Goal: Task Accomplishment & Management: Complete application form

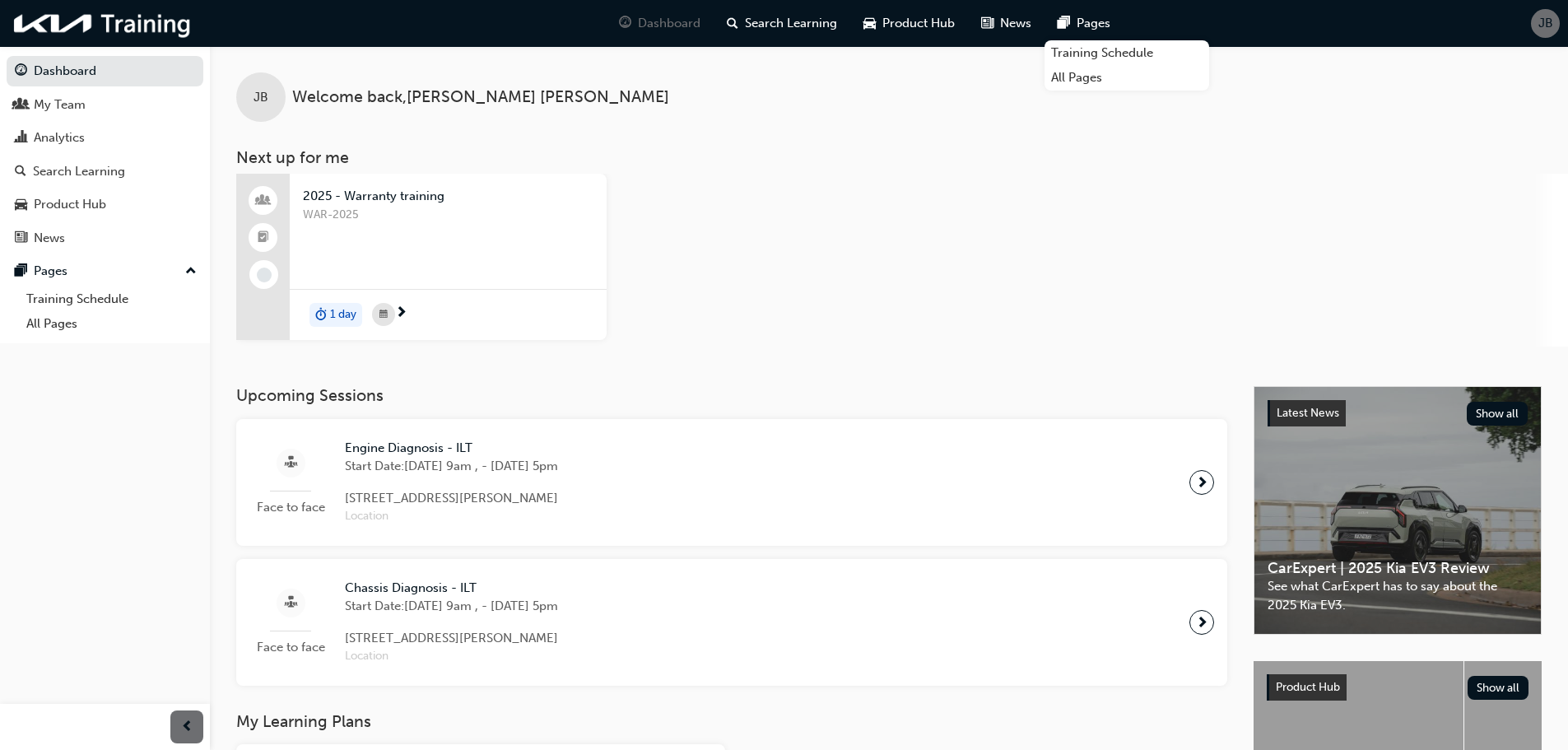
click at [1558, 23] on div "JB" at bounding box center [1545, 23] width 29 height 29
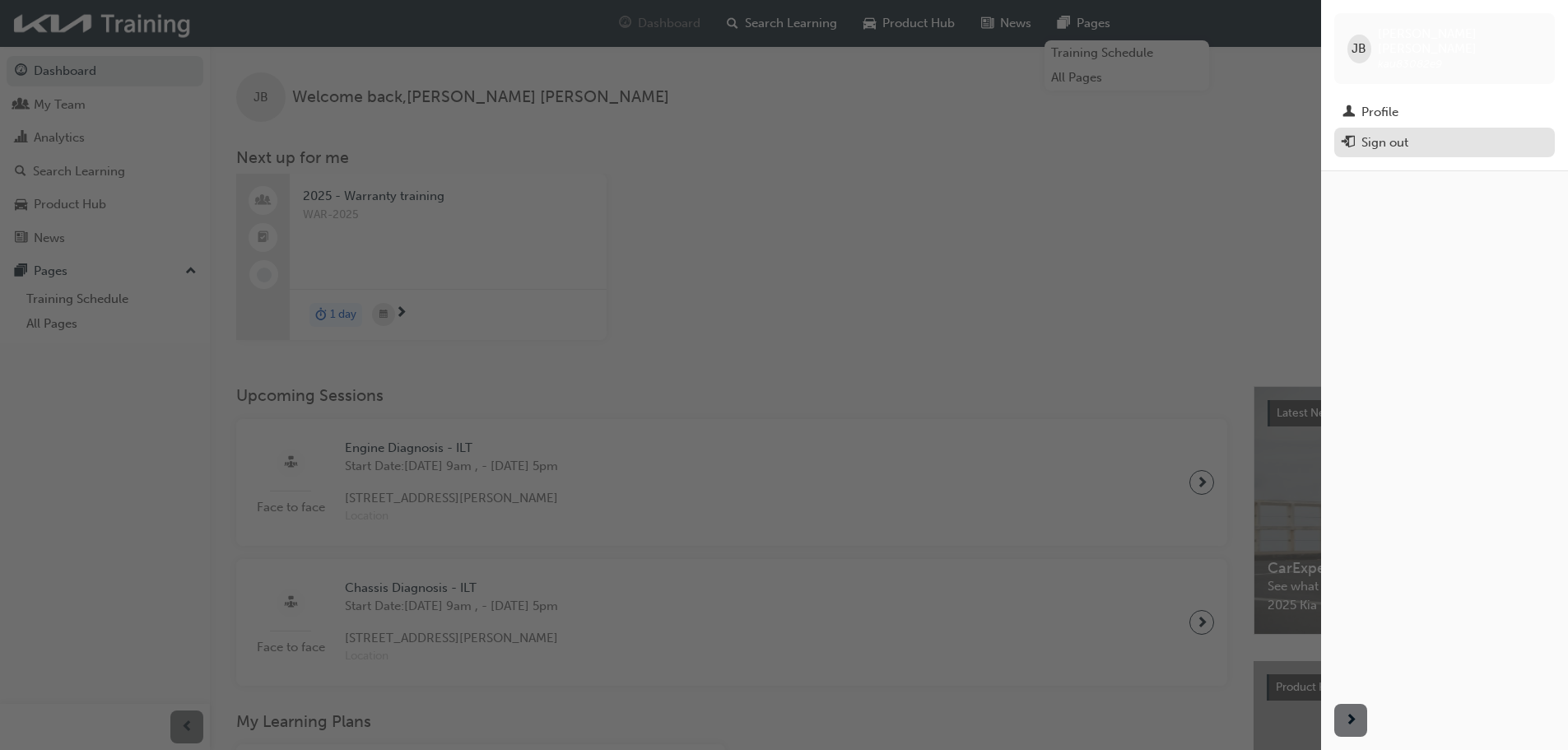
click at [1411, 133] on div "Sign out" at bounding box center [1445, 143] width 204 height 21
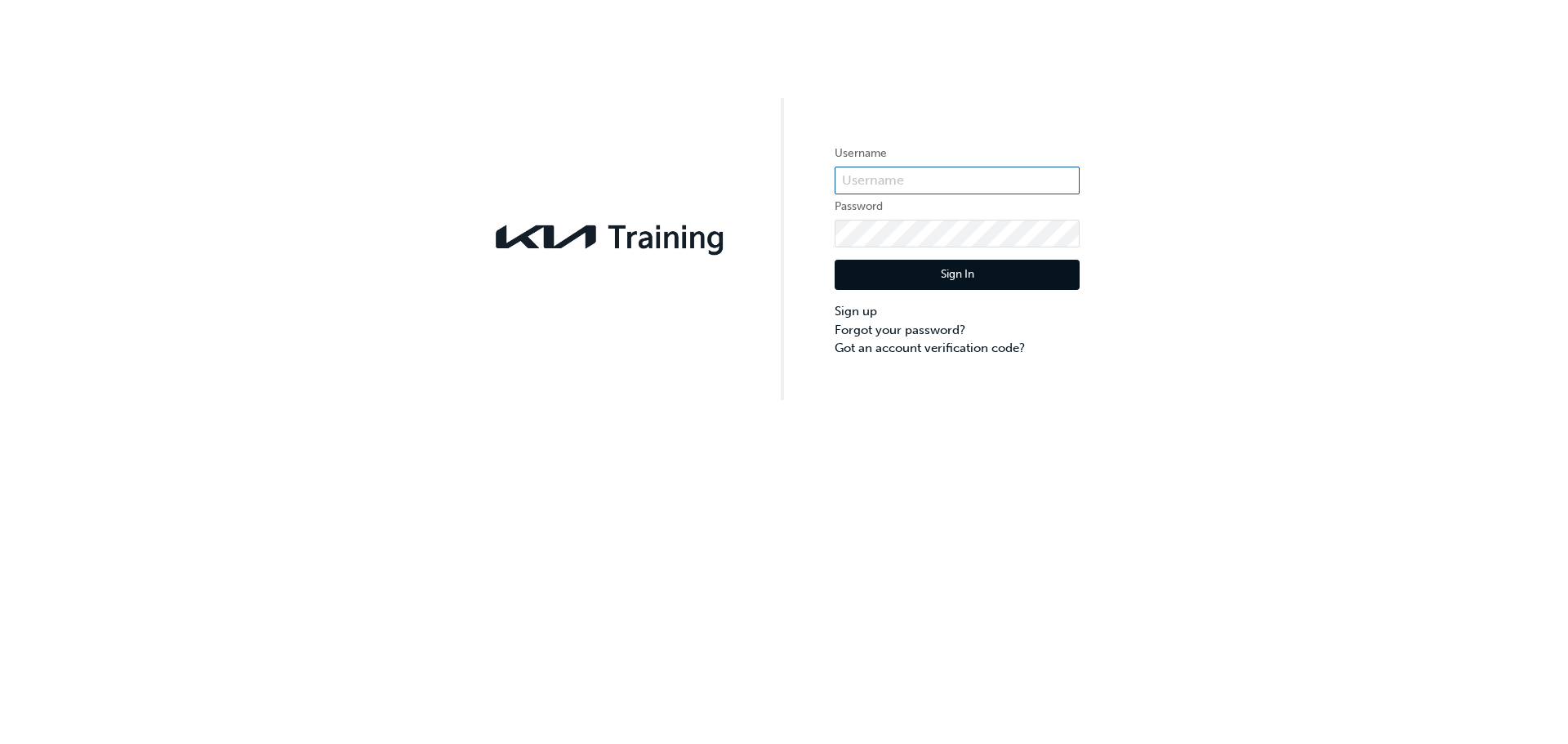
type input "kau83082e9"
click at [923, 185] on input "kau83082e9" at bounding box center [957, 180] width 245 height 28
drag, startPoint x: 931, startPoint y: 179, endPoint x: 784, endPoint y: 179, distance: 147.0
click at [784, 179] on div "Username kau83082e9 Password Sign In Sign up Forgot your password? Got an accou…" at bounding box center [784, 200] width 1568 height 400
click at [903, 186] on input "text" at bounding box center [957, 180] width 245 height 28
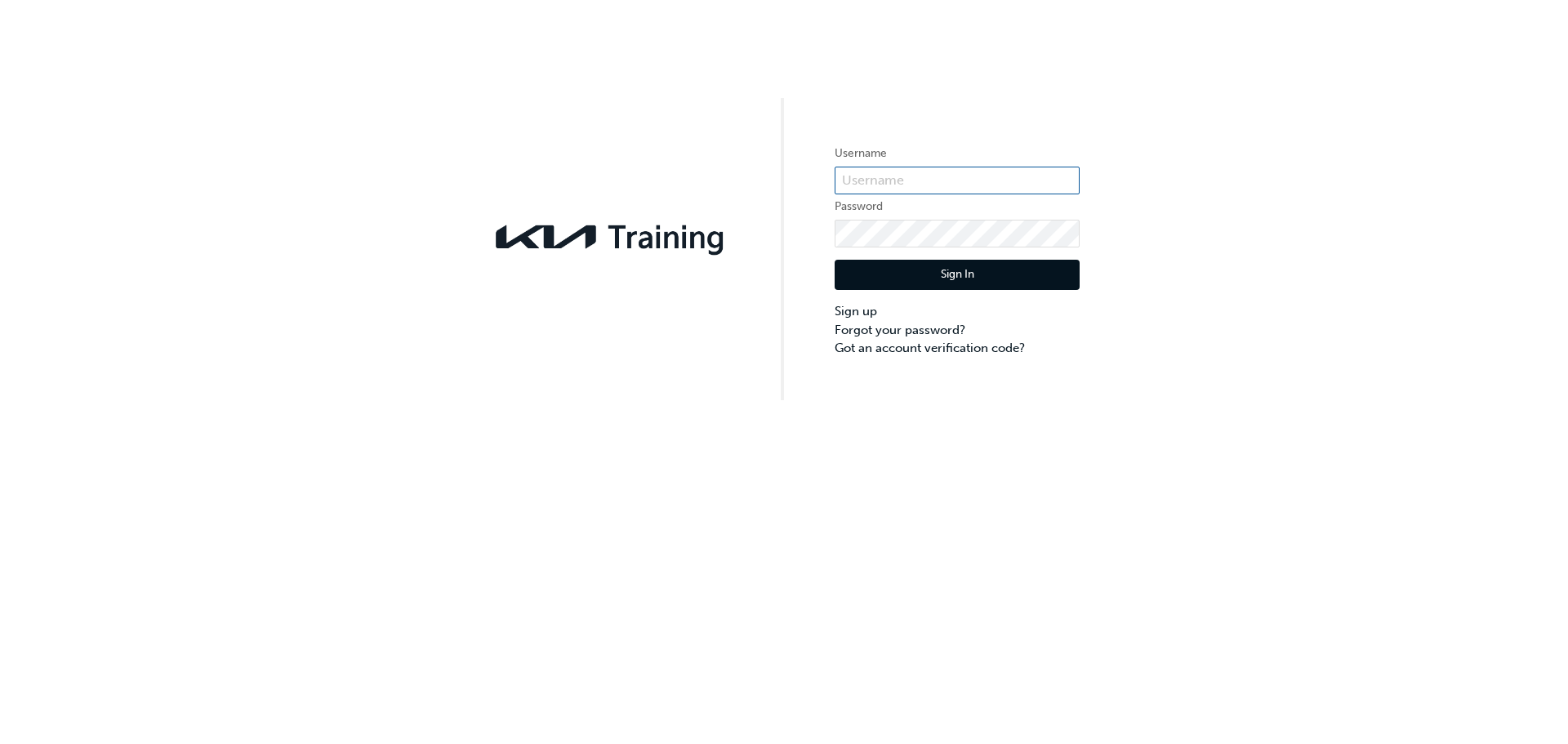
paste input "KAU83082G9"
type input "KAU83082G9"
click at [807, 241] on div "Username KAU83082G9 Password Sign In Sign up Forgot your password? Got an accou…" at bounding box center [784, 200] width 1568 height 400
click at [869, 273] on button "Sign In" at bounding box center [957, 275] width 245 height 31
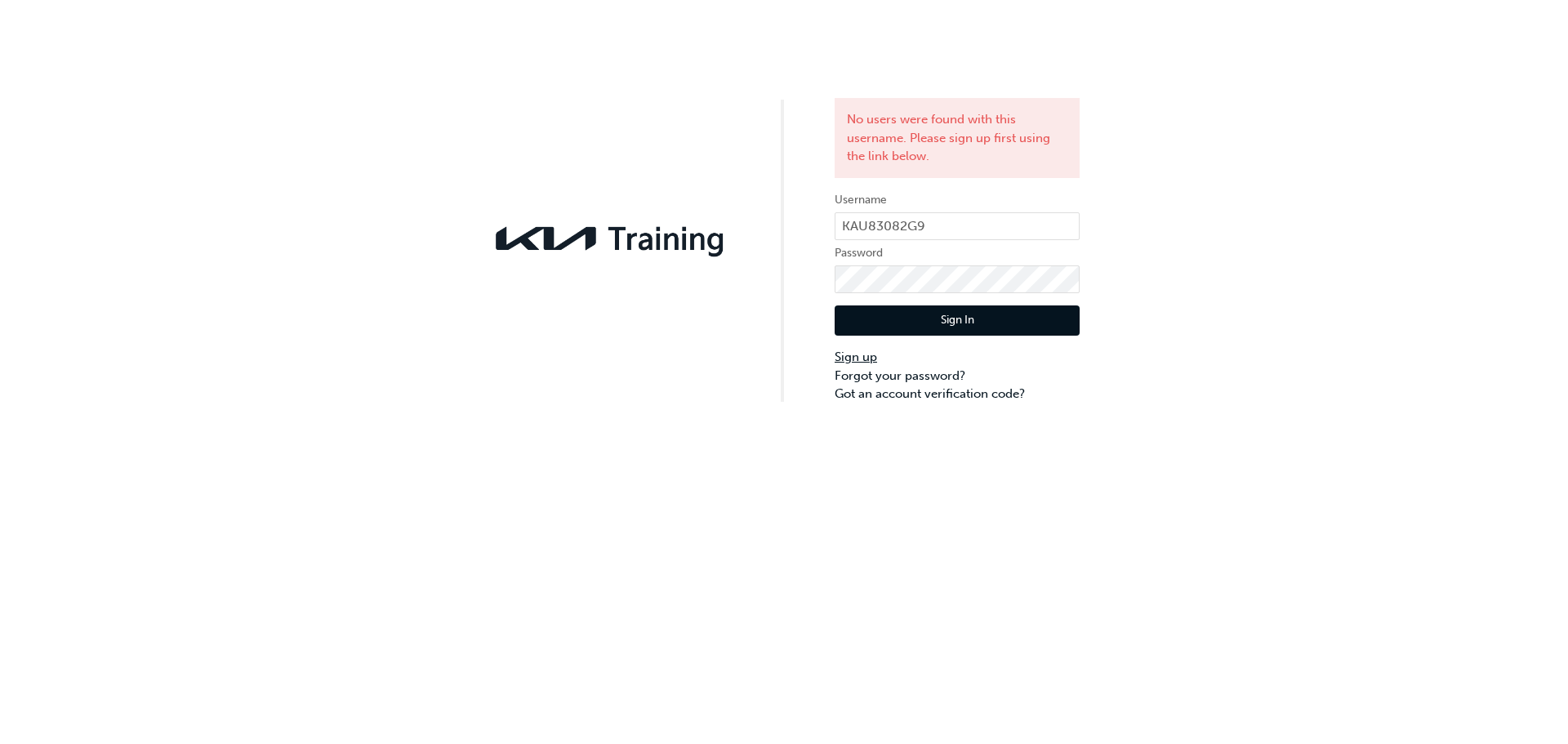
click at [864, 359] on link "Sign up" at bounding box center [957, 357] width 245 height 19
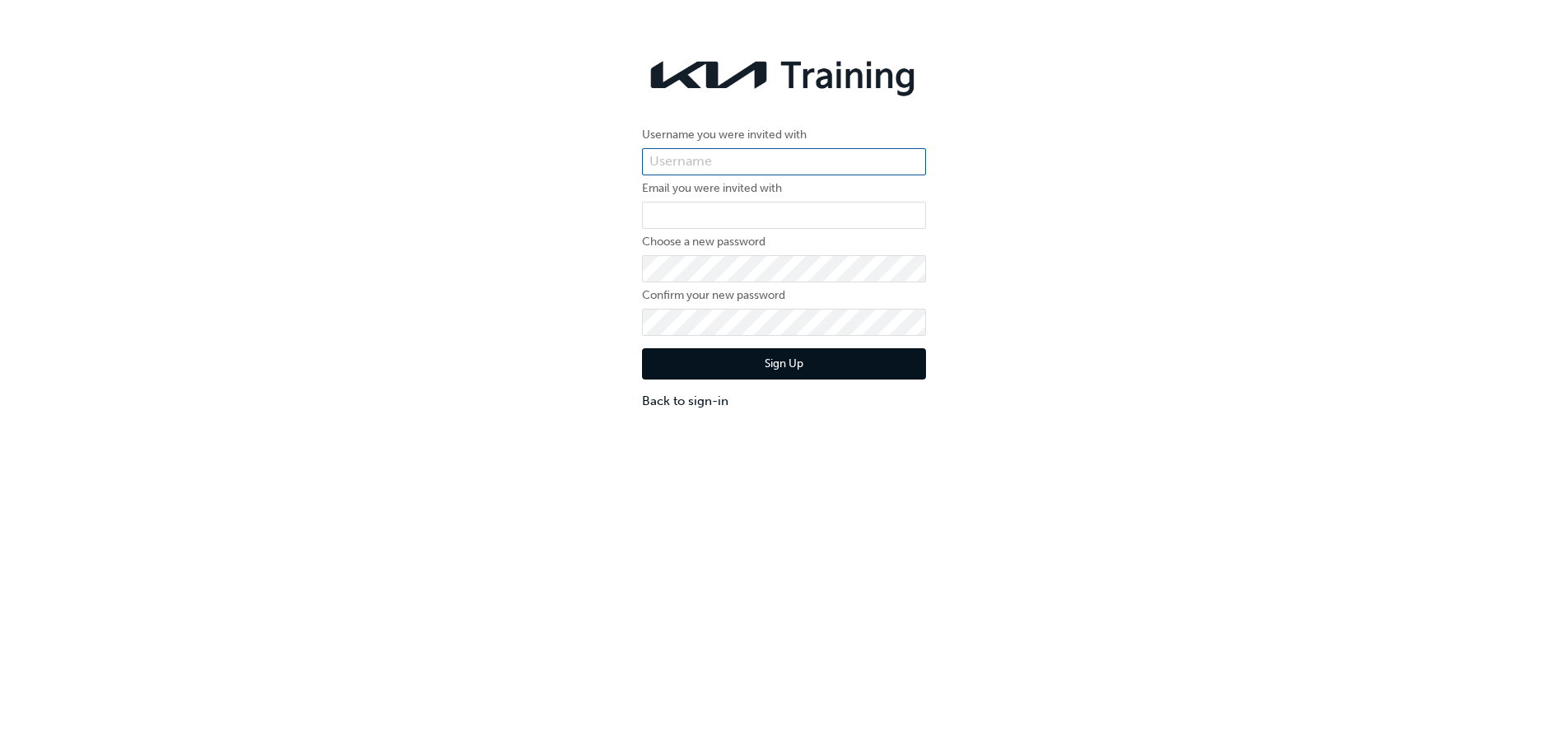
click at [761, 165] on input "text" at bounding box center [784, 162] width 284 height 28
paste input "KAU83082G9"
type input "KAU83082G9"
click at [746, 220] on input "email" at bounding box center [784, 215] width 284 height 28
paste input "[EMAIL_ADDRESS][DOMAIN_NAME]"
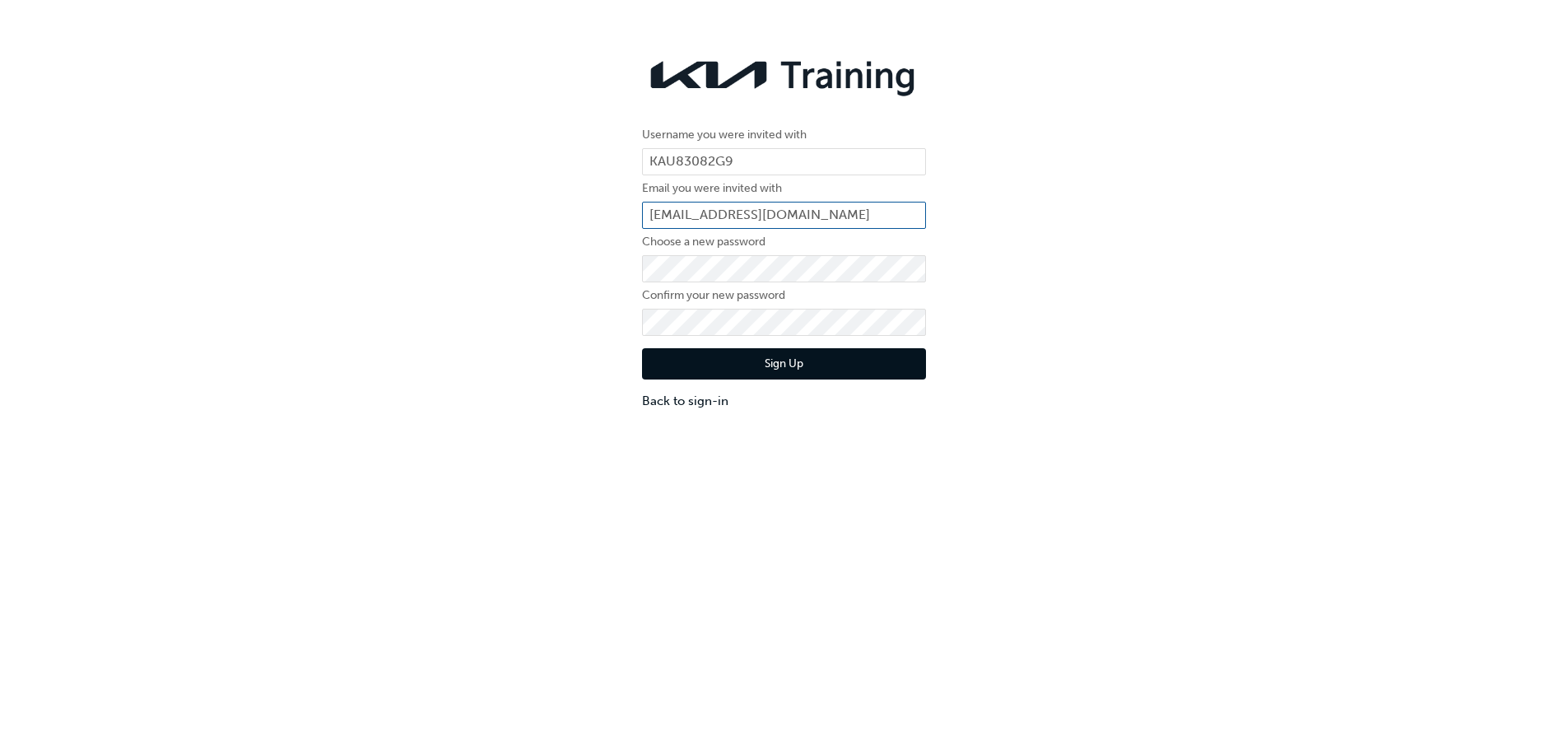
type input "[EMAIL_ADDRESS][DOMAIN_NAME]"
click at [710, 407] on link "Back to sign-in" at bounding box center [784, 400] width 284 height 19
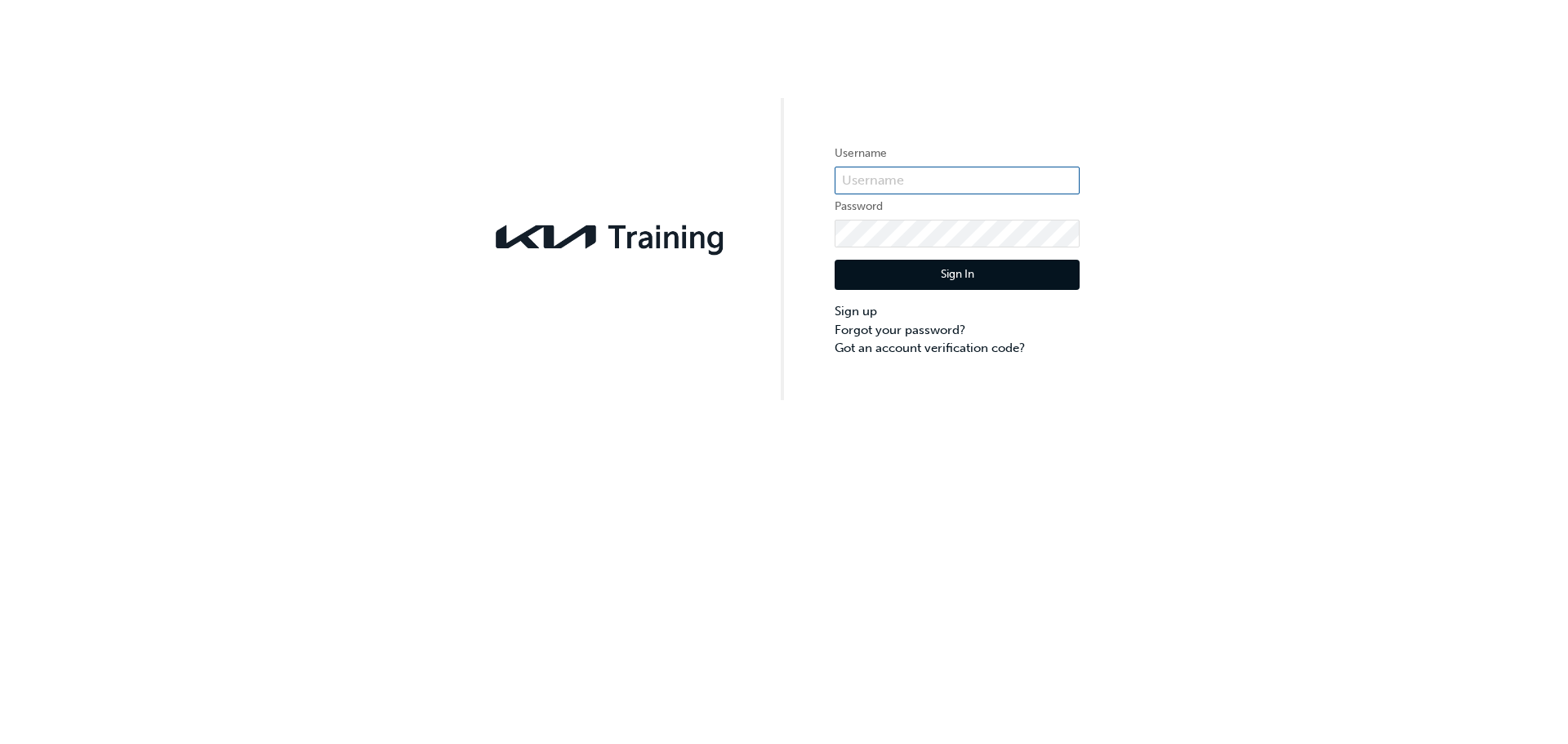
type input "kau83082e9"
click at [958, 287] on button "Sign In" at bounding box center [957, 275] width 245 height 31
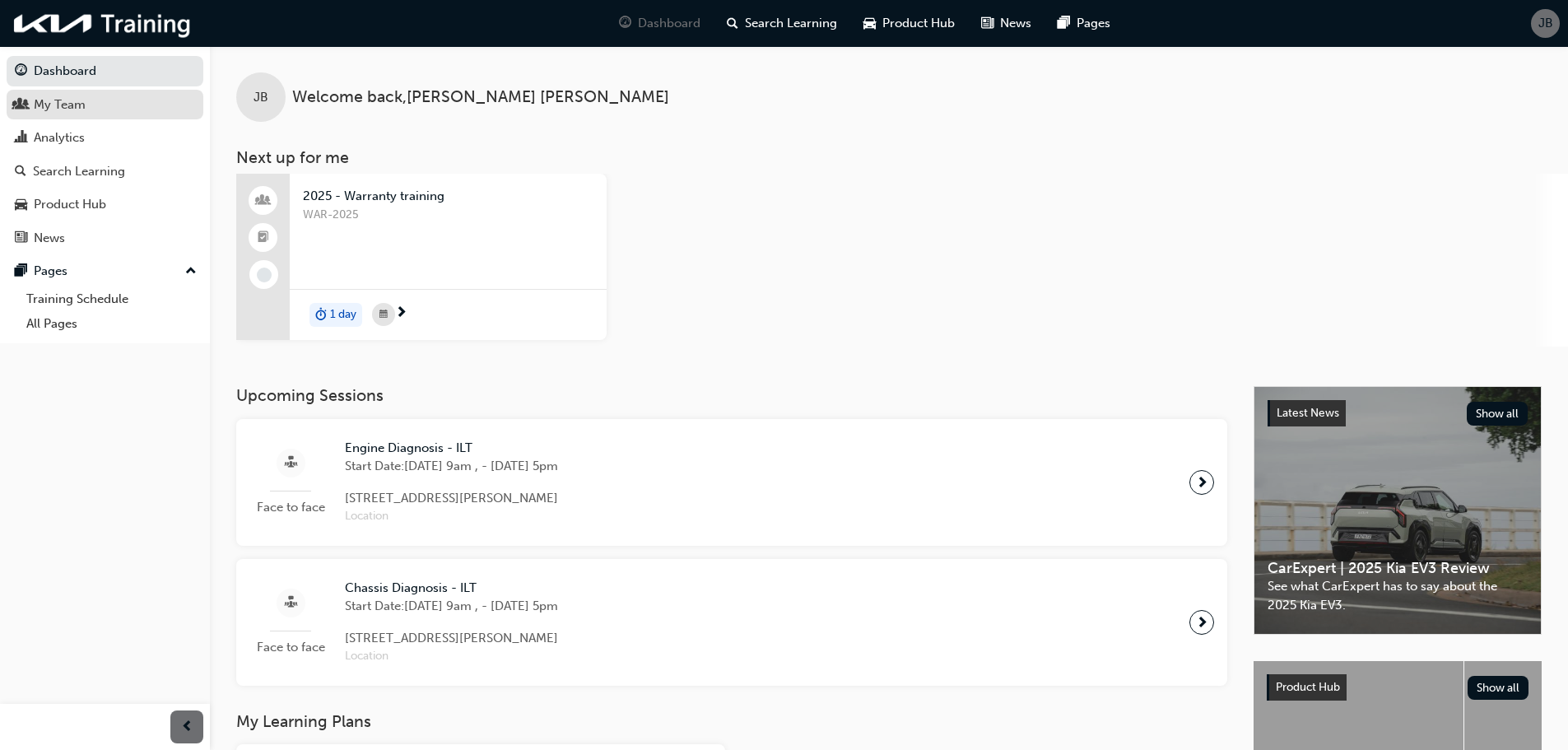
click at [117, 111] on div "My Team" at bounding box center [105, 105] width 180 height 21
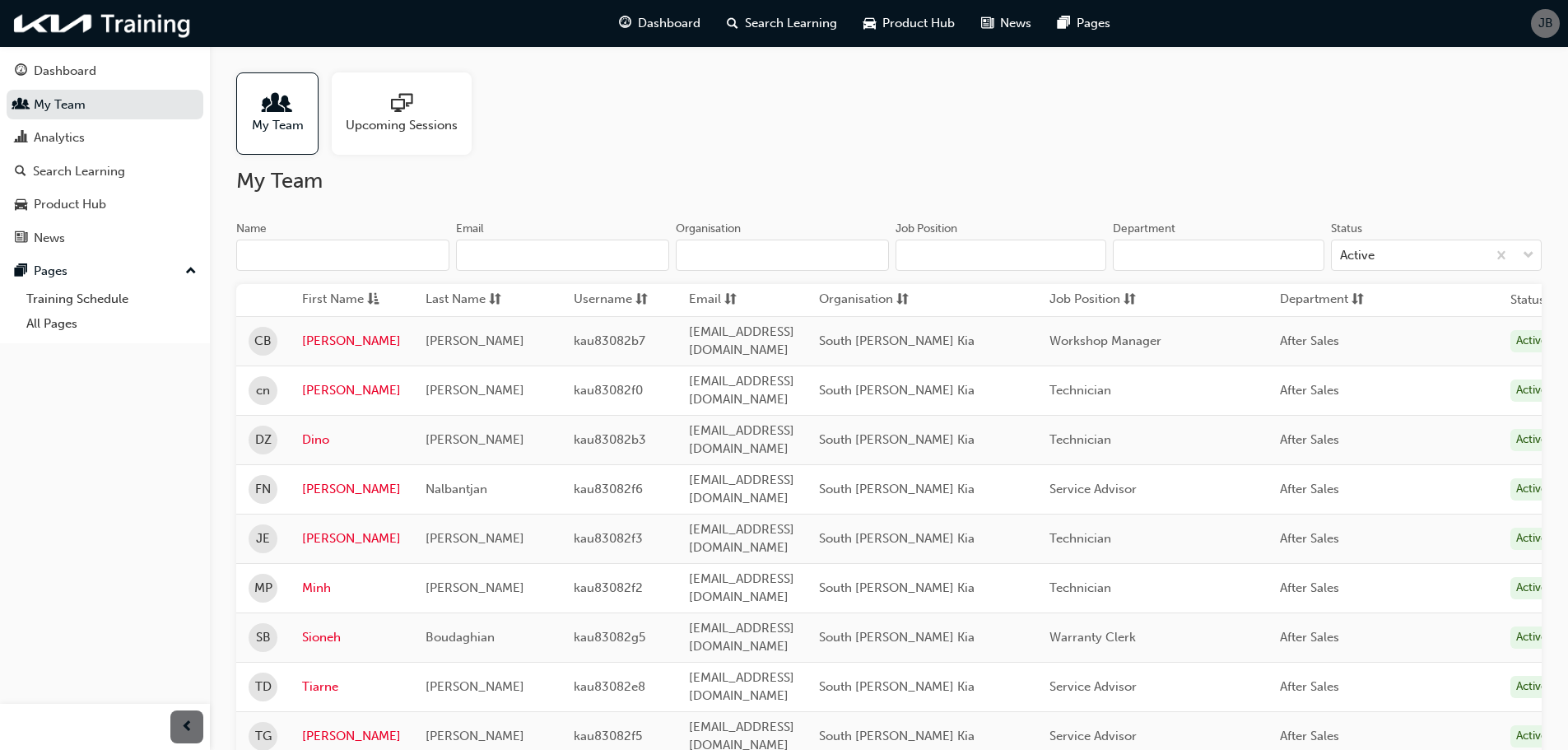
click at [1553, 30] on span "JB" at bounding box center [1545, 23] width 15 height 19
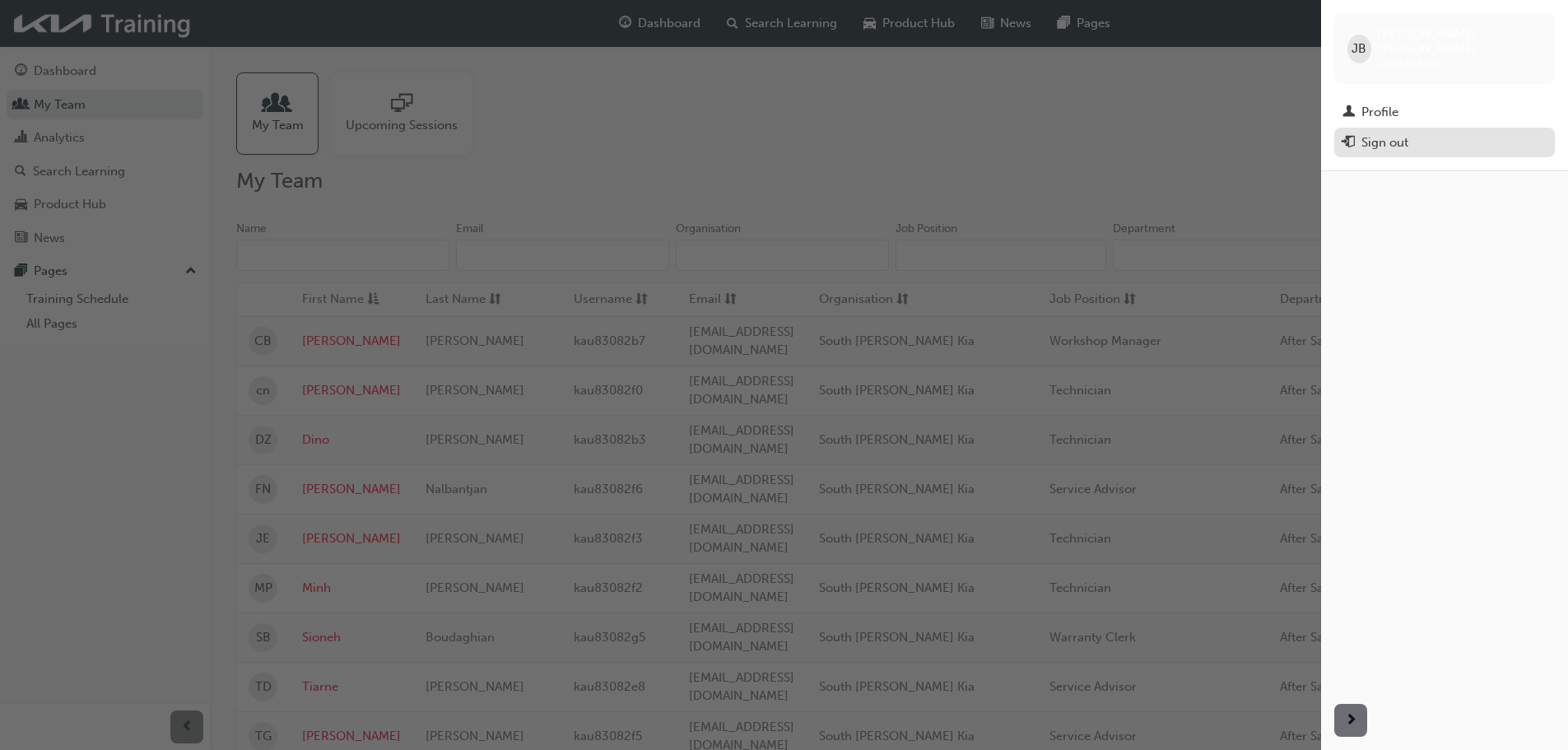
click at [1415, 133] on div "Sign out" at bounding box center [1445, 143] width 204 height 21
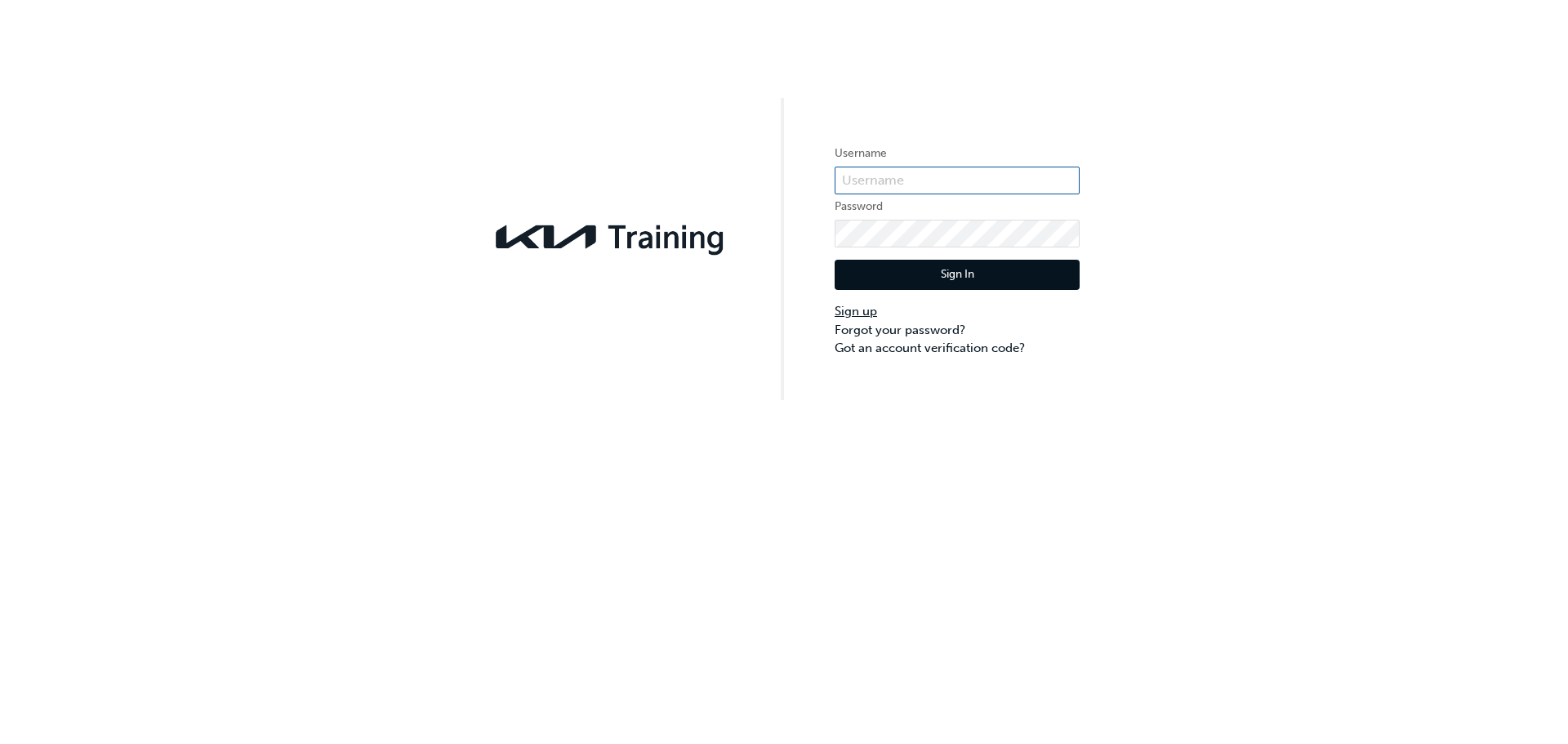
type input "kau83082e9"
click at [852, 311] on link "Sign up" at bounding box center [957, 311] width 245 height 19
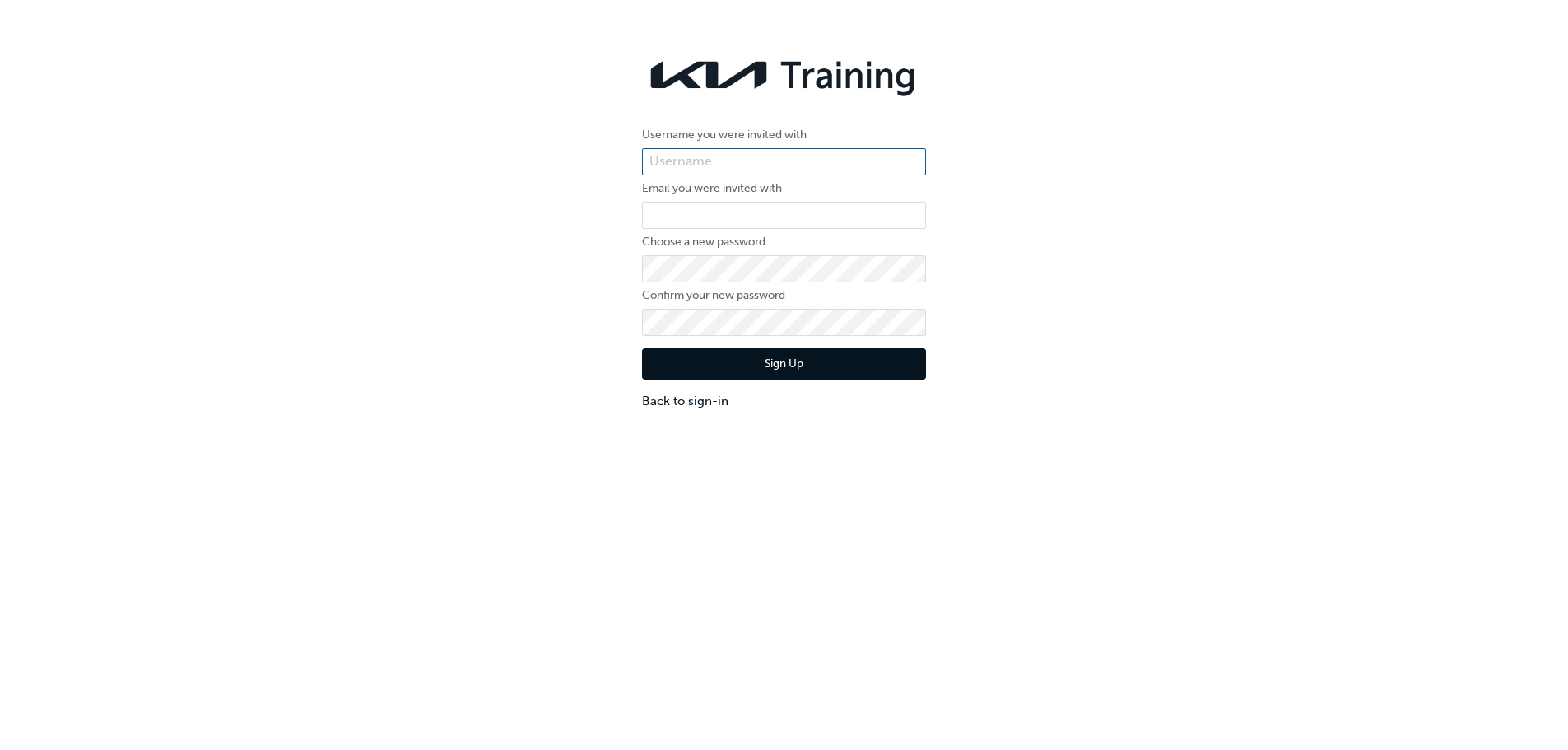
click at [841, 155] on input "text" at bounding box center [784, 162] width 284 height 28
paste input "[EMAIL_ADDRESS][DOMAIN_NAME]"
type input "[EMAIL_ADDRESS][DOMAIN_NAME]"
drag, startPoint x: 822, startPoint y: 165, endPoint x: 624, endPoint y: 175, distance: 198.3
click at [624, 175] on div "Username you were invited with [EMAIL_ADDRESS][DOMAIN_NAME] Email you were invi…" at bounding box center [784, 229] width 1568 height 385
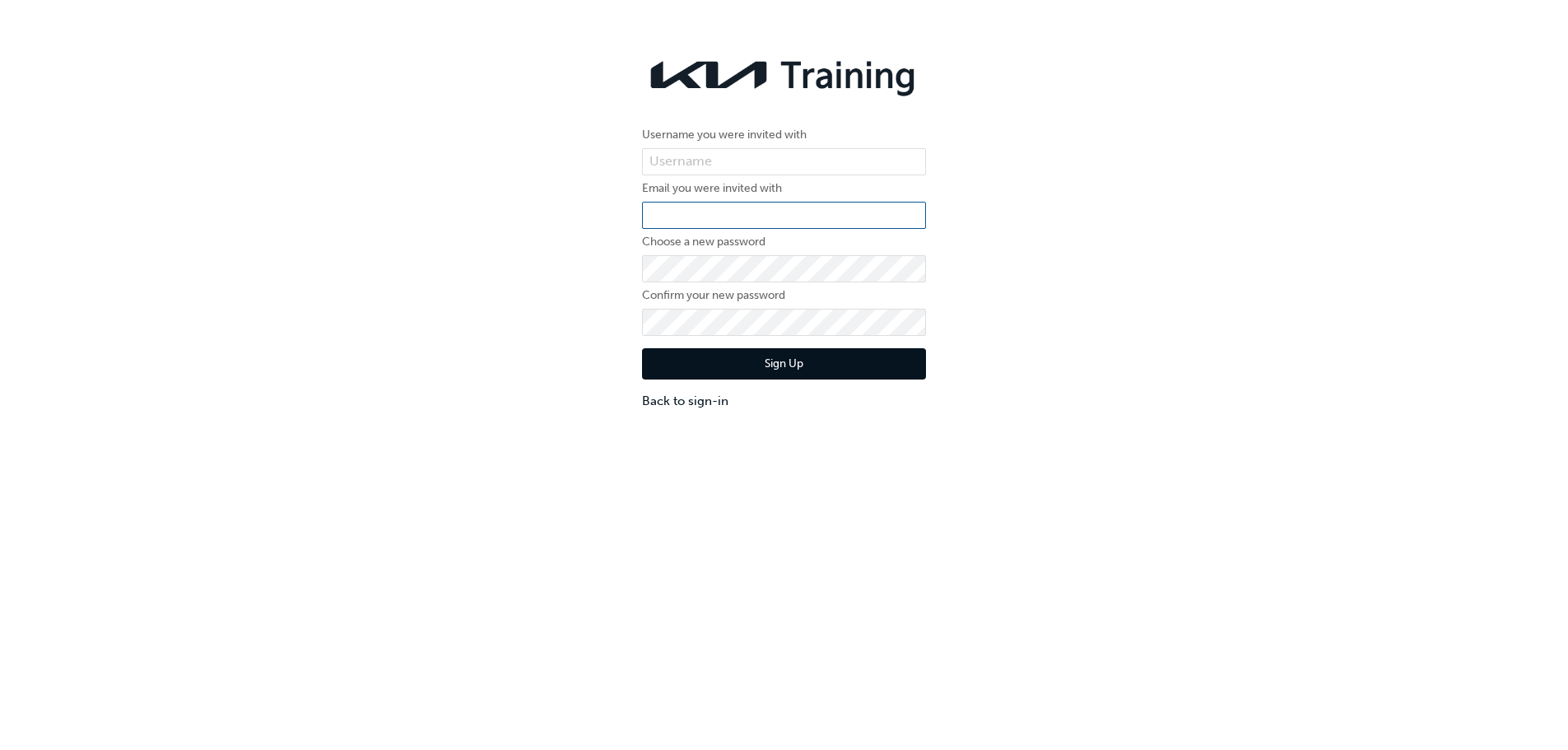
click at [700, 211] on input "email" at bounding box center [784, 215] width 284 height 28
paste input "[EMAIL_ADDRESS][DOMAIN_NAME]"
type input "[EMAIL_ADDRESS][DOMAIN_NAME]"
click at [768, 163] on input "text" at bounding box center [784, 162] width 284 height 28
click at [746, 159] on input "text" at bounding box center [784, 162] width 284 height 28
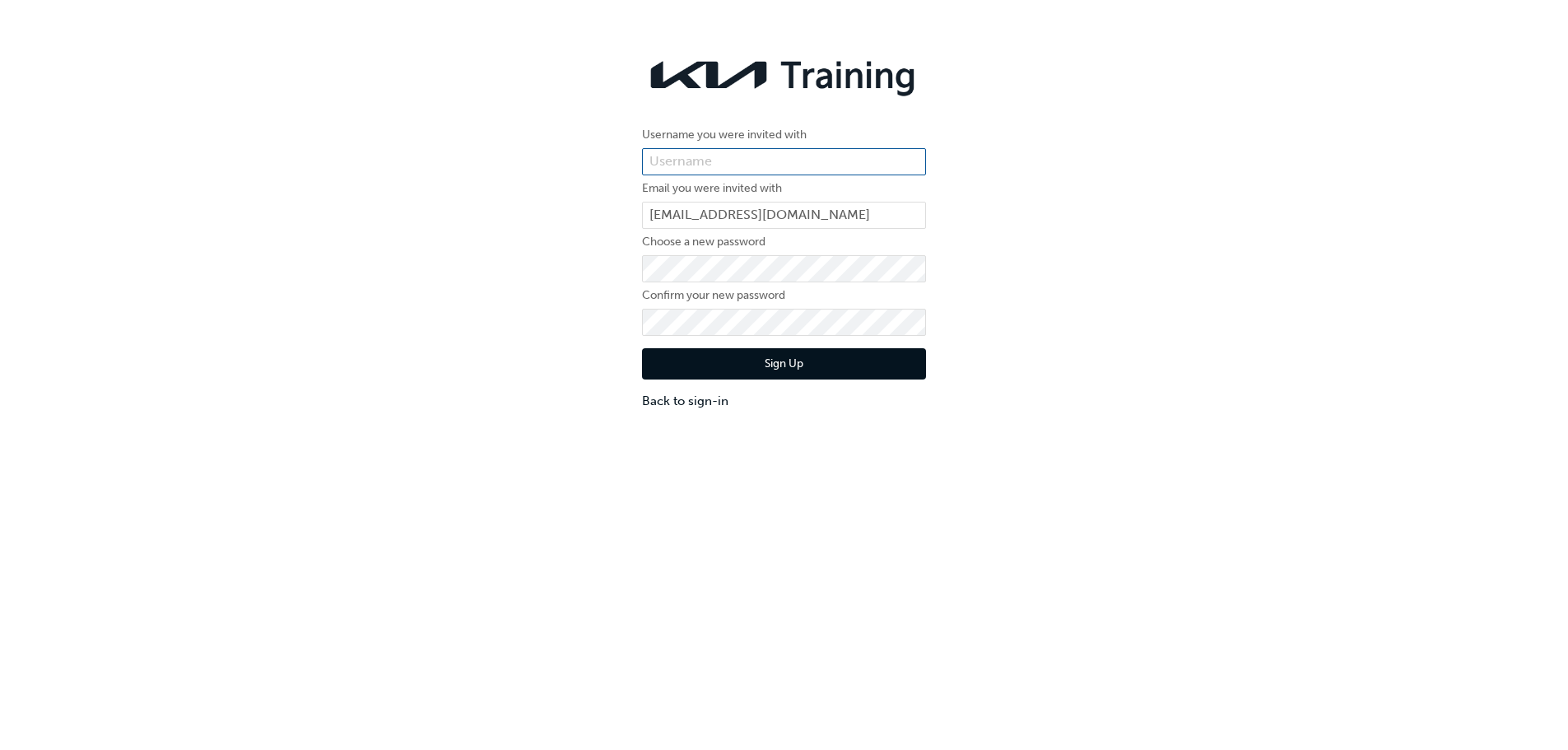
paste input "KAU83082G9"
type input "KAU83082G9"
click at [554, 420] on div "Username you were invited with KAU83082G9 Email you were invited with [EMAIL_AD…" at bounding box center [784, 229] width 1568 height 385
click at [781, 362] on button "Sign Up" at bounding box center [784, 364] width 284 height 32
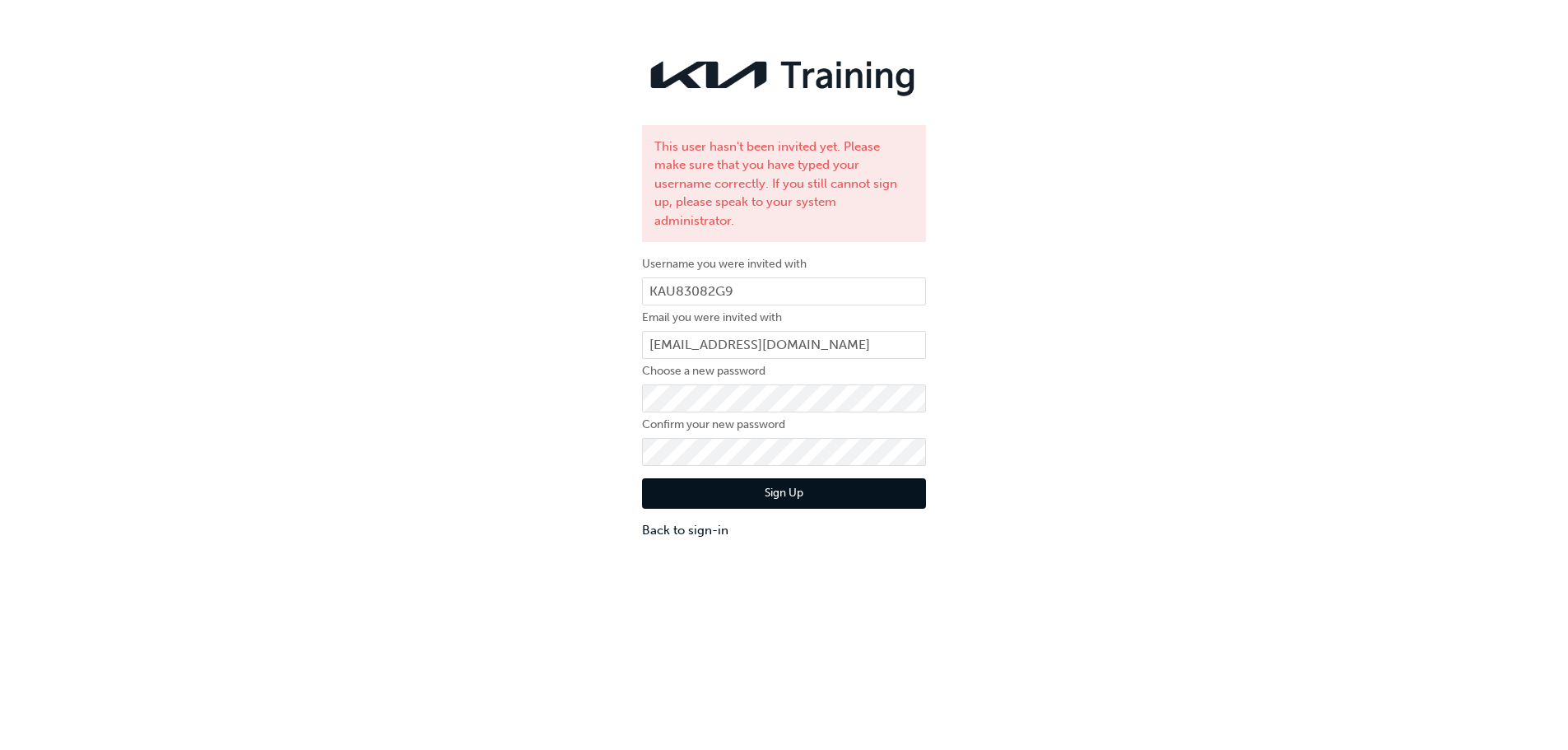
click at [1183, 130] on div "This user hasn't been invited yet. Please make sure that you have typed your us…" at bounding box center [784, 294] width 1568 height 515
